Goal: Answer question/provide support: Answer question/provide support

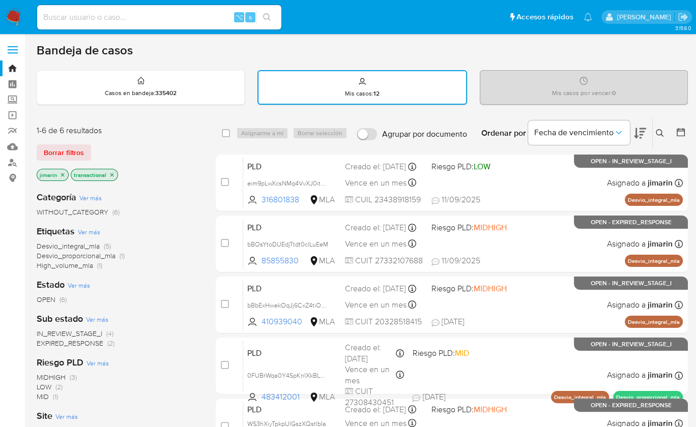
click at [661, 132] on icon at bounding box center [660, 133] width 8 height 8
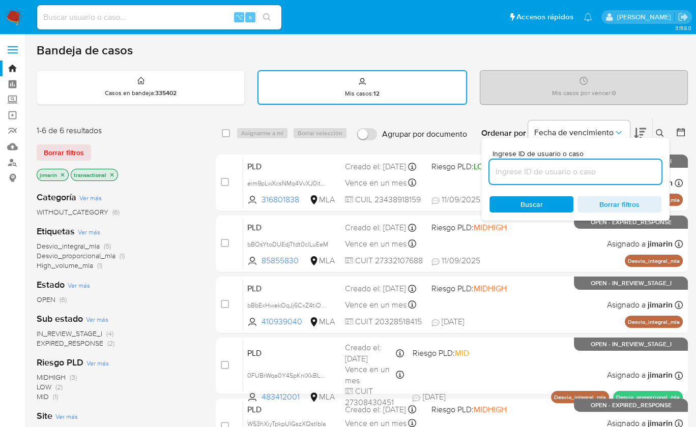
click at [593, 171] on input at bounding box center [575, 171] width 172 height 13
type input "1341867787"
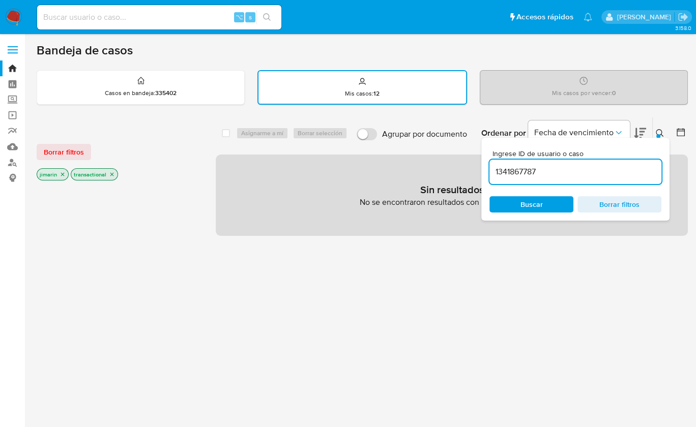
click at [111, 175] on icon "close-filter" at bounding box center [112, 174] width 6 height 6
click at [61, 176] on p "jimarin" at bounding box center [52, 174] width 31 height 11
click at [64, 174] on icon "close-filter" at bounding box center [63, 174] width 6 height 6
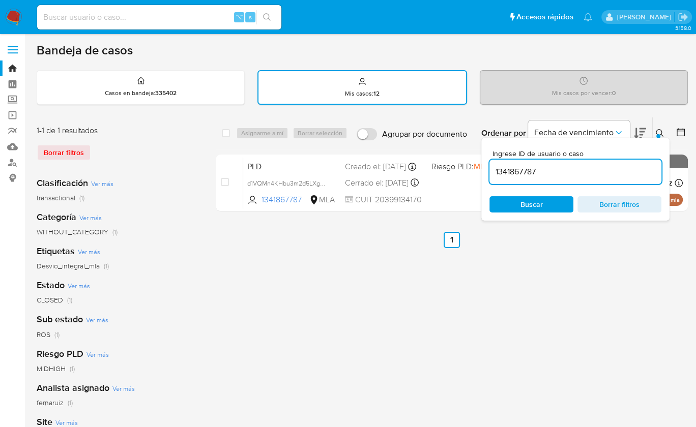
click at [659, 132] on icon at bounding box center [660, 133] width 8 height 8
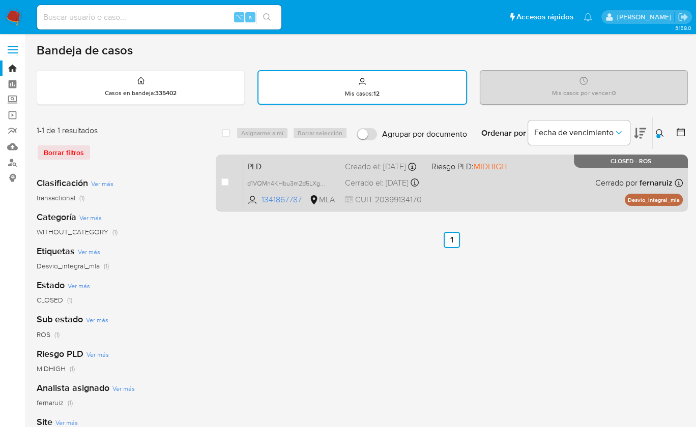
click at [632, 186] on span "Cerrado por fernaruiz" at bounding box center [633, 183] width 77 height 11
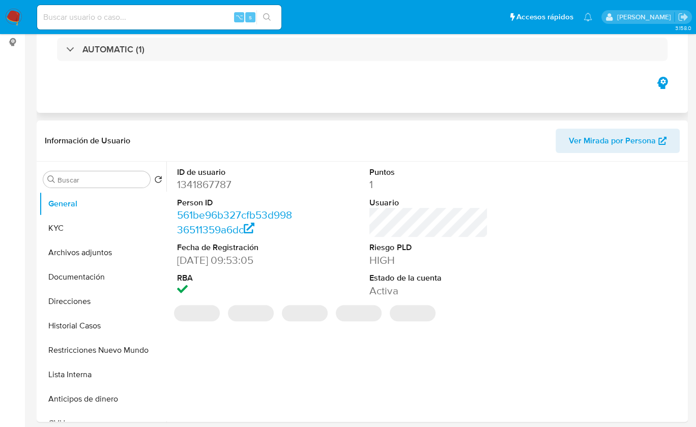
select select "10"
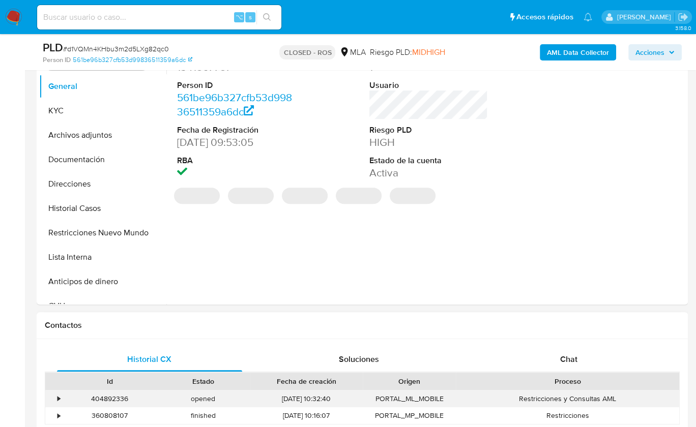
scroll to position [239, 0]
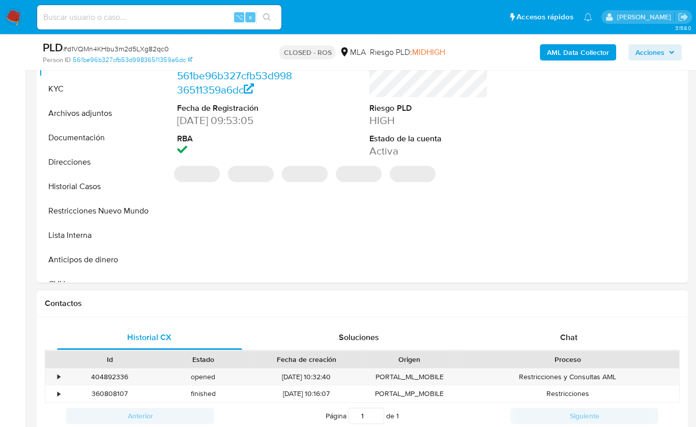
click at [613, 355] on div "Proceso" at bounding box center [567, 360] width 209 height 10
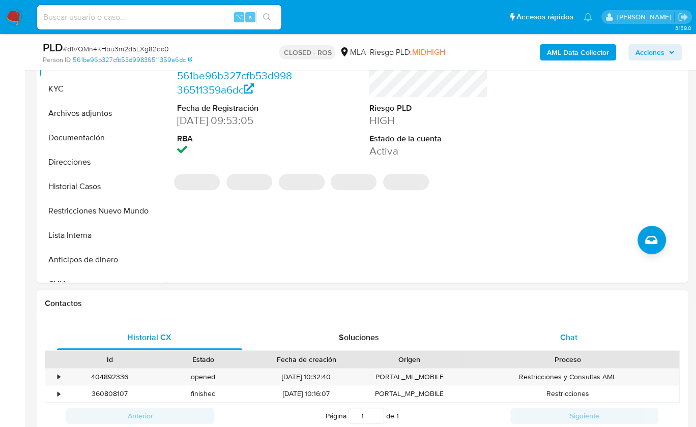
click at [612, 343] on div "Chat" at bounding box center [568, 338] width 185 height 24
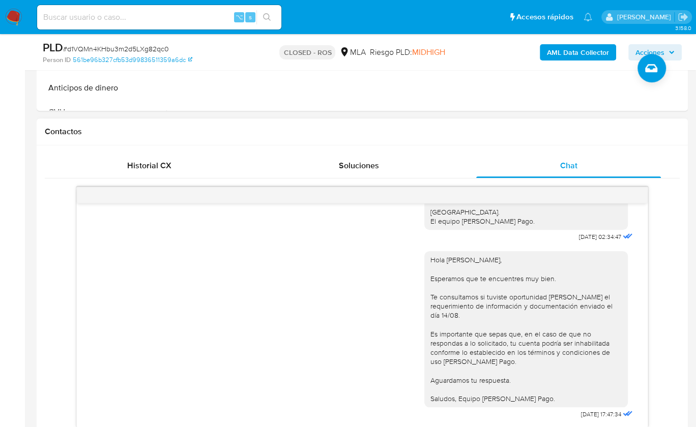
scroll to position [271, 0]
click at [666, 302] on div "Hola, Por disposición de la Resolución 76/2019 de la Unidad de Información Fina…" at bounding box center [362, 307] width 635 height 241
click at [151, 161] on span "Historial CX" at bounding box center [149, 166] width 44 height 12
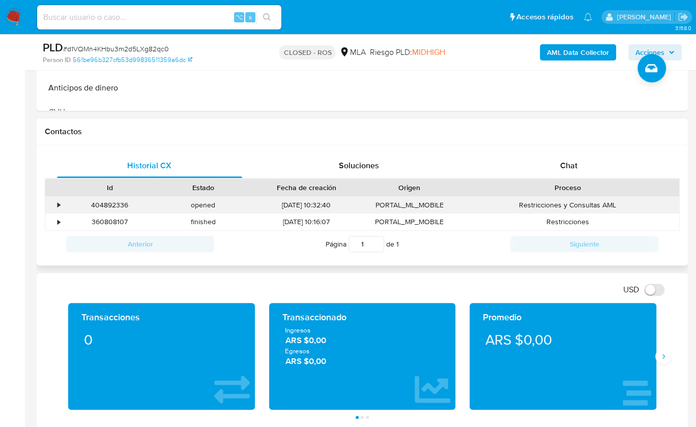
click at [57, 205] on div "•" at bounding box center [58, 205] width 3 height 10
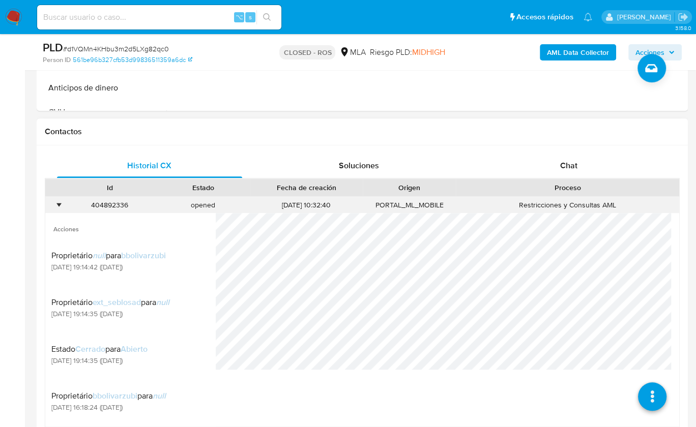
click at [56, 205] on div "•" at bounding box center [54, 205] width 18 height 17
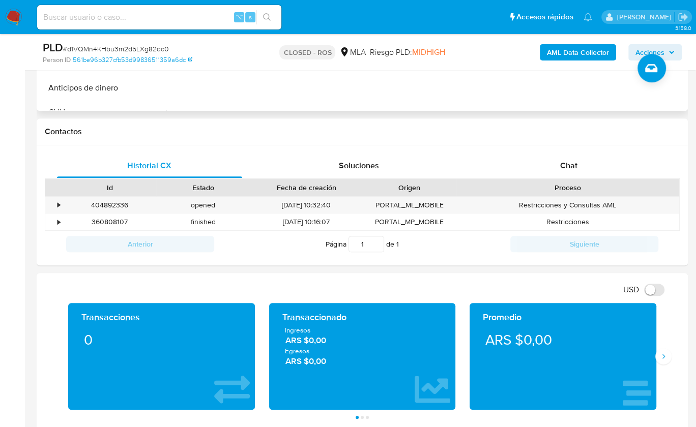
scroll to position [228, 0]
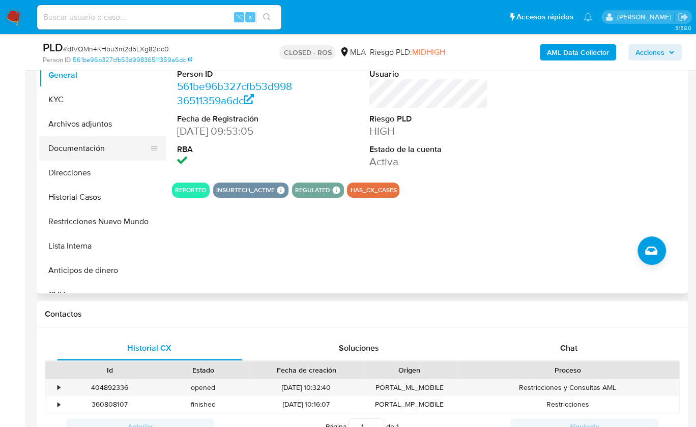
click at [90, 149] on button "Documentación" at bounding box center [98, 148] width 119 height 24
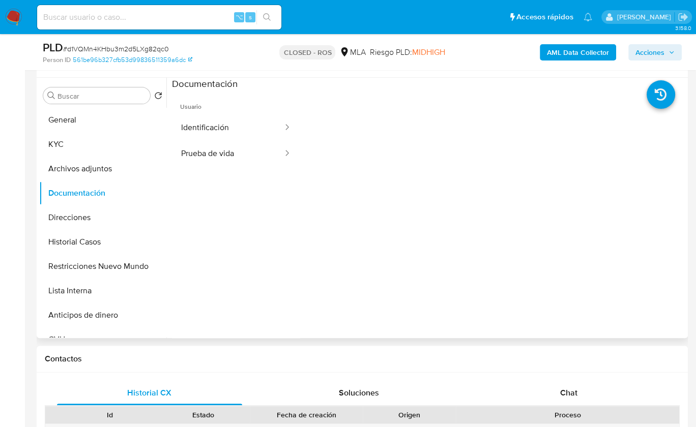
scroll to position [164, 0]
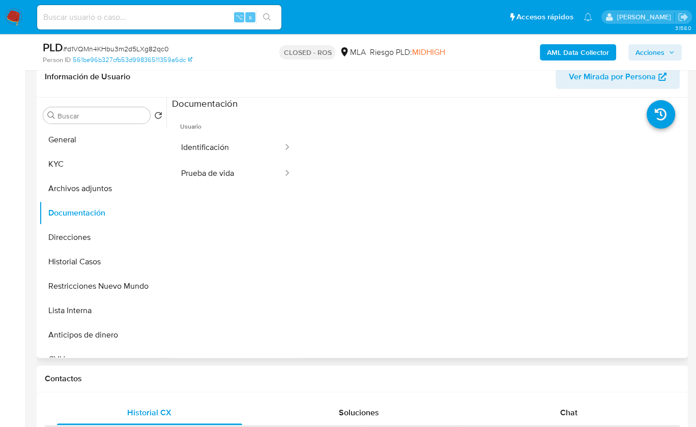
click at [215, 189] on ul "Usuario Identificación Prueba de vida" at bounding box center [236, 256] width 128 height 293
click at [223, 176] on button "Prueba de vida" at bounding box center [228, 174] width 112 height 26
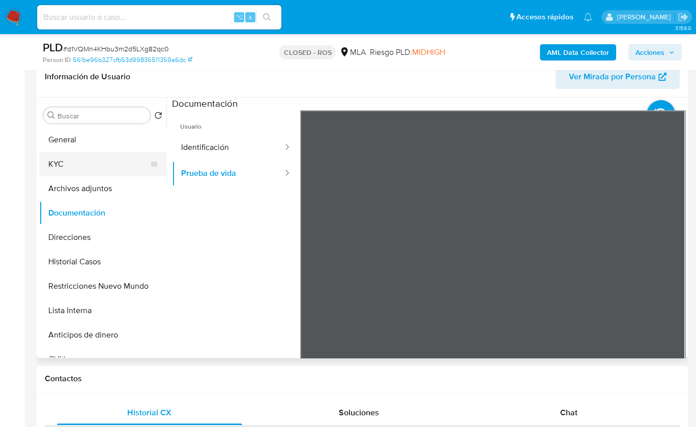
click at [71, 158] on button "KYC" at bounding box center [98, 164] width 119 height 24
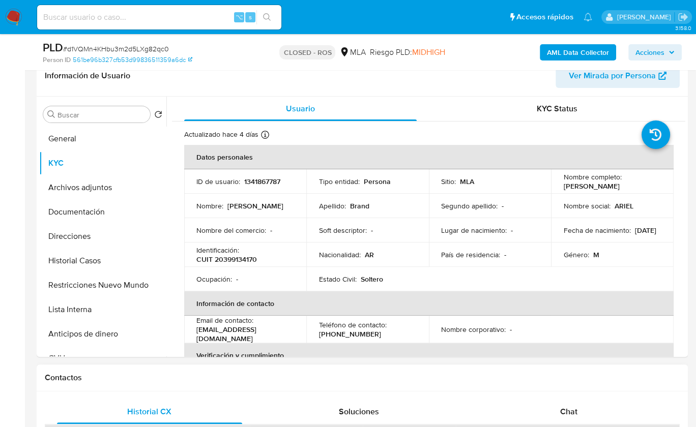
scroll to position [160, 0]
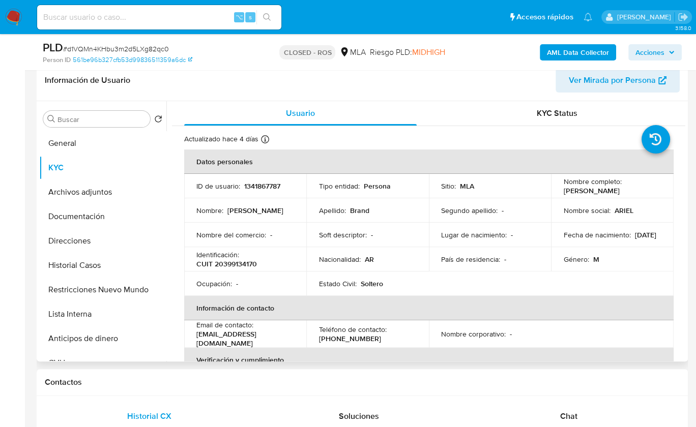
drag, startPoint x: 557, startPoint y: 191, endPoint x: 625, endPoint y: 192, distance: 67.7
click at [625, 192] on td "Nombre completo : [PERSON_NAME]" at bounding box center [612, 186] width 123 height 24
copy p "[PERSON_NAME]"
